Goal: Register for event/course

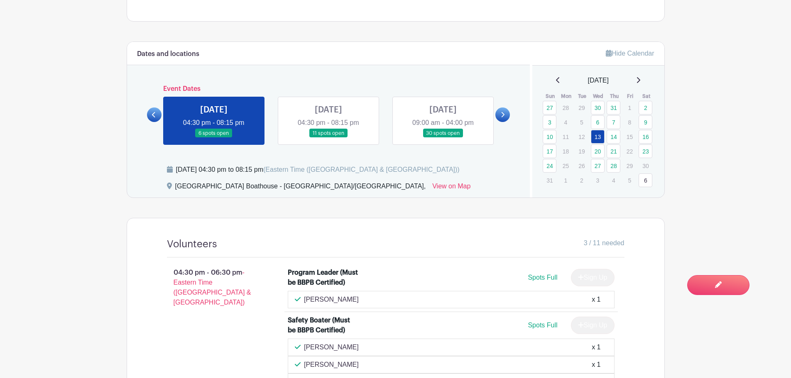
scroll to position [332, 0]
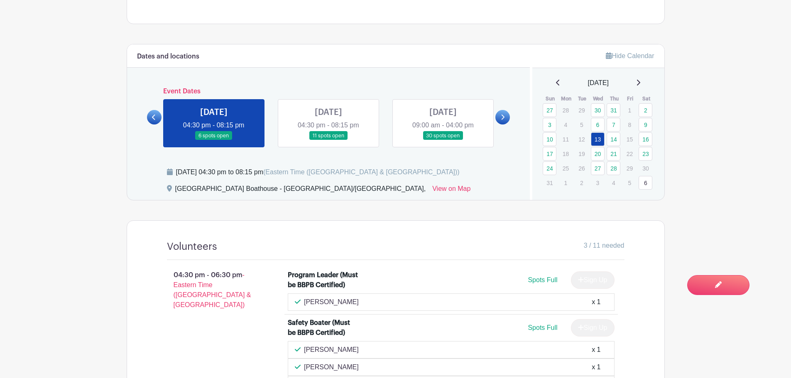
click at [328, 140] on link at bounding box center [328, 140] width 0 height 0
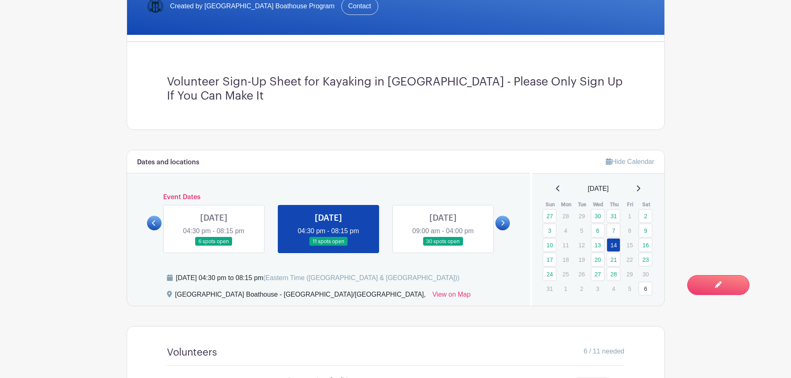
scroll to position [291, 0]
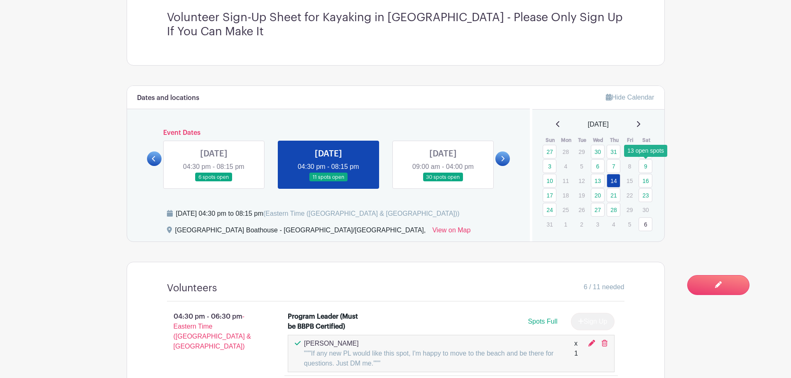
click at [644, 167] on link "9" at bounding box center [645, 166] width 14 height 14
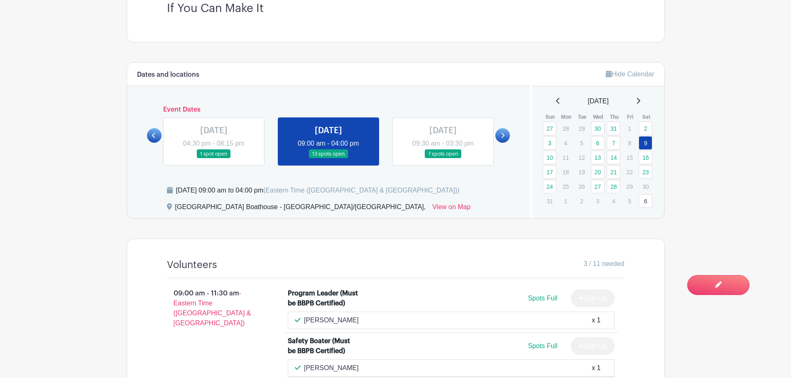
scroll to position [208, 0]
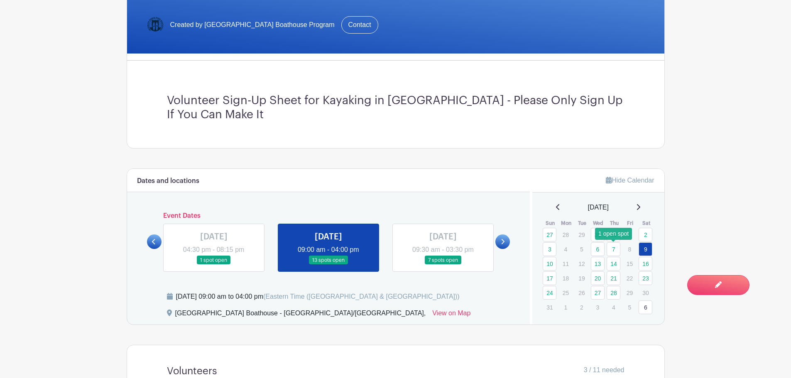
click at [612, 250] on link "7" at bounding box center [613, 249] width 14 height 14
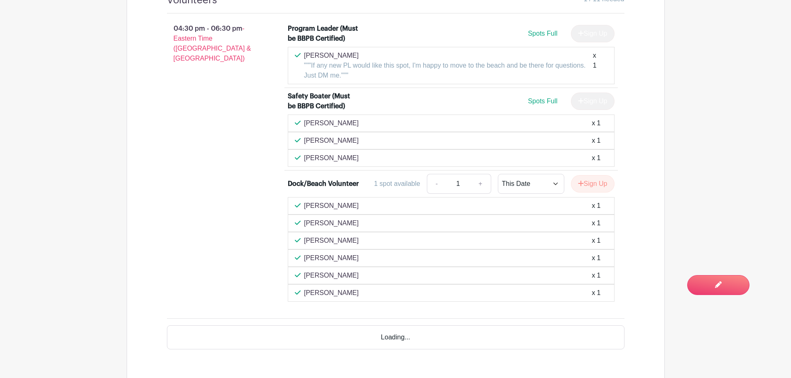
scroll to position [581, 0]
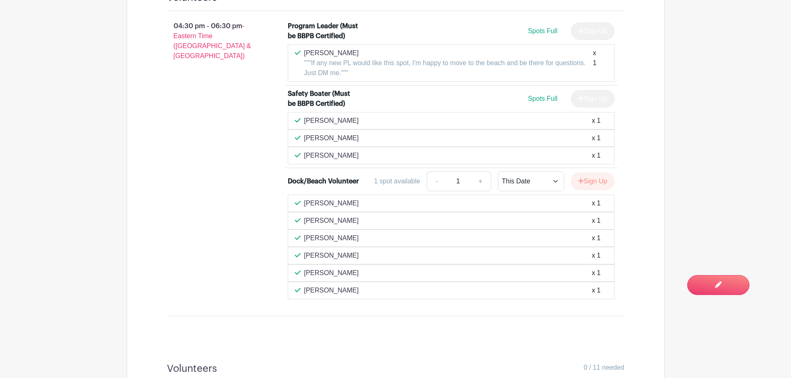
drag, startPoint x: 305, startPoint y: 272, endPoint x: 363, endPoint y: 272, distance: 57.7
click at [359, 272] on p "[PERSON_NAME]" at bounding box center [331, 273] width 55 height 10
copy p "[PERSON_NAME]"
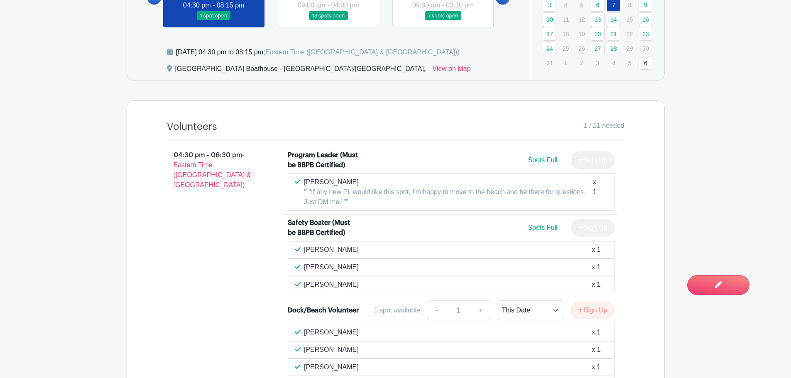
scroll to position [374, 0]
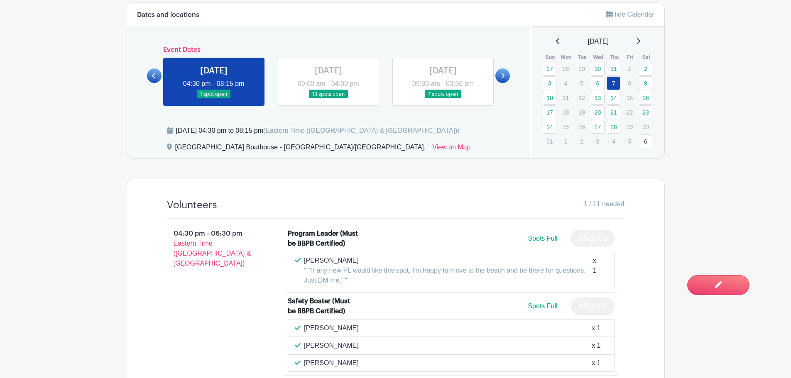
click at [154, 76] on icon at bounding box center [154, 76] width 4 height 6
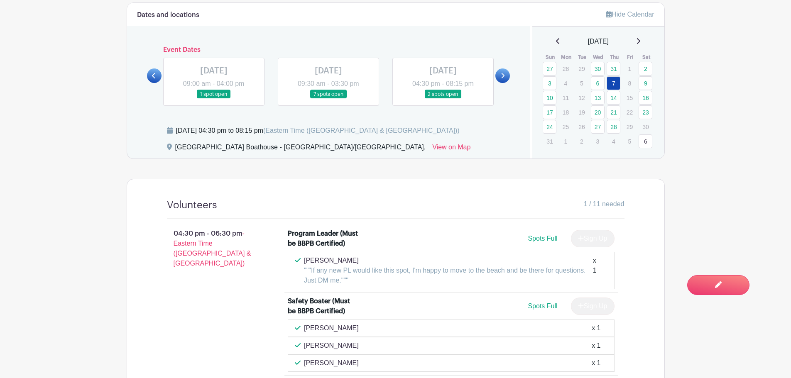
click at [443, 99] on link at bounding box center [443, 99] width 0 height 0
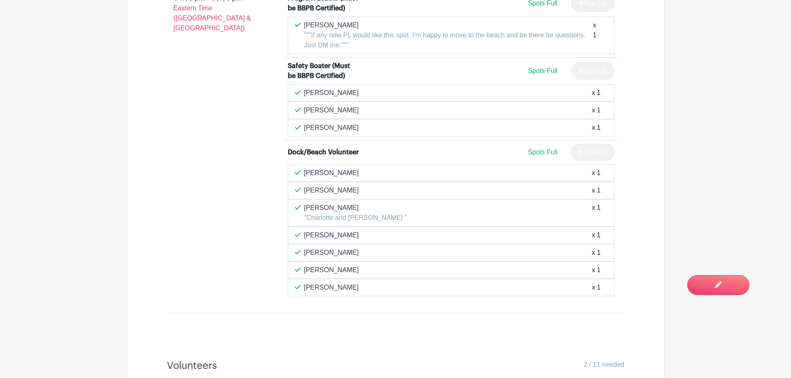
scroll to position [623, 0]
